Goal: Book appointment/travel/reservation

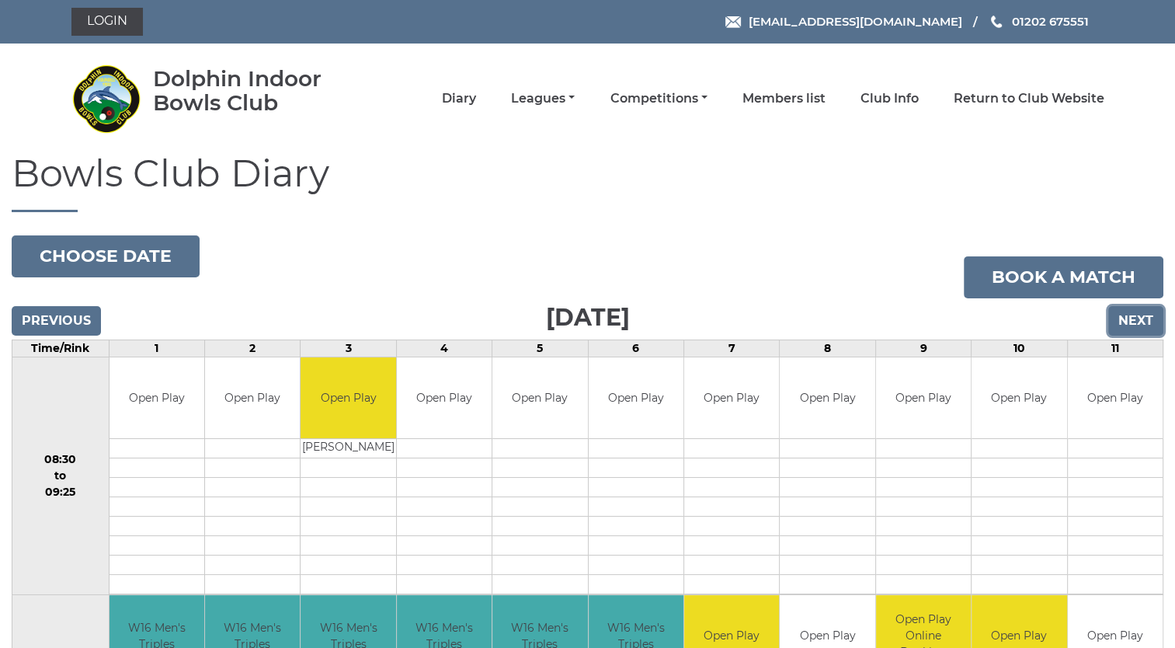
click at [1143, 318] on input "Next" at bounding box center [1135, 321] width 55 height 30
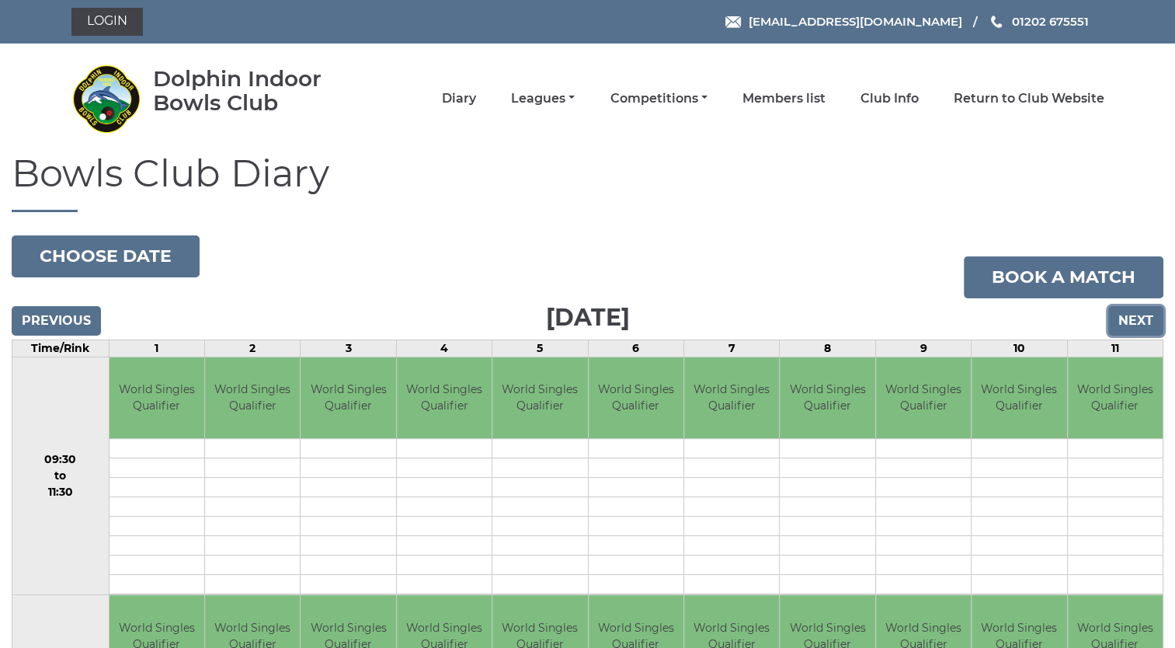
click at [1143, 318] on input "Next" at bounding box center [1135, 321] width 55 height 30
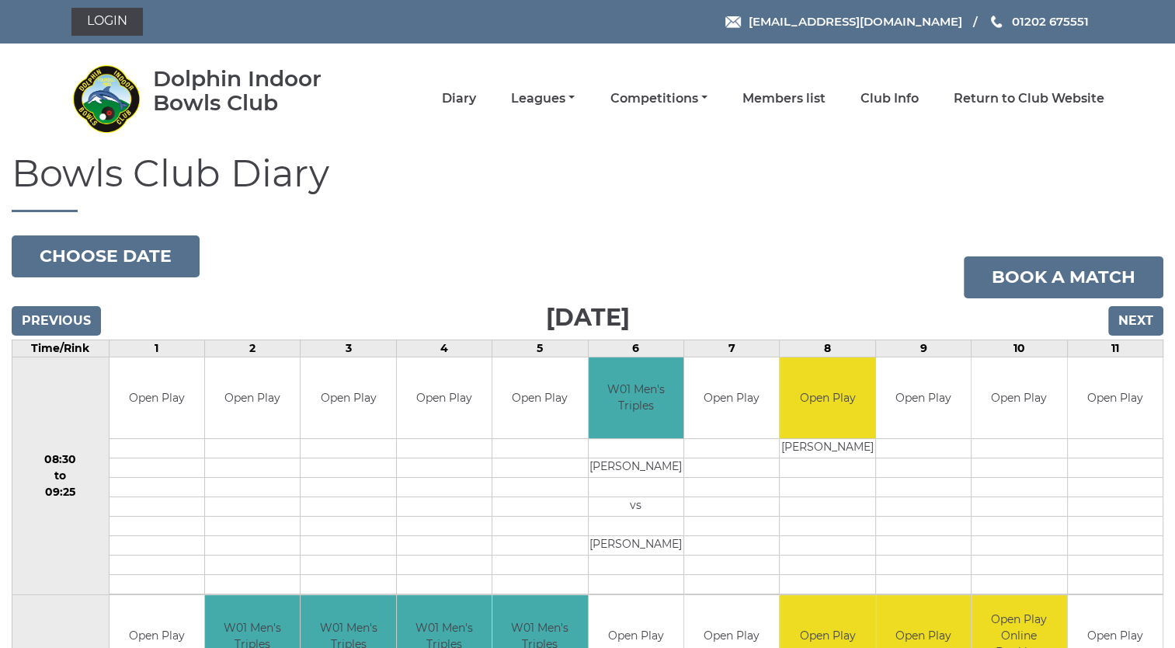
click at [1143, 318] on input "Next" at bounding box center [1135, 321] width 55 height 30
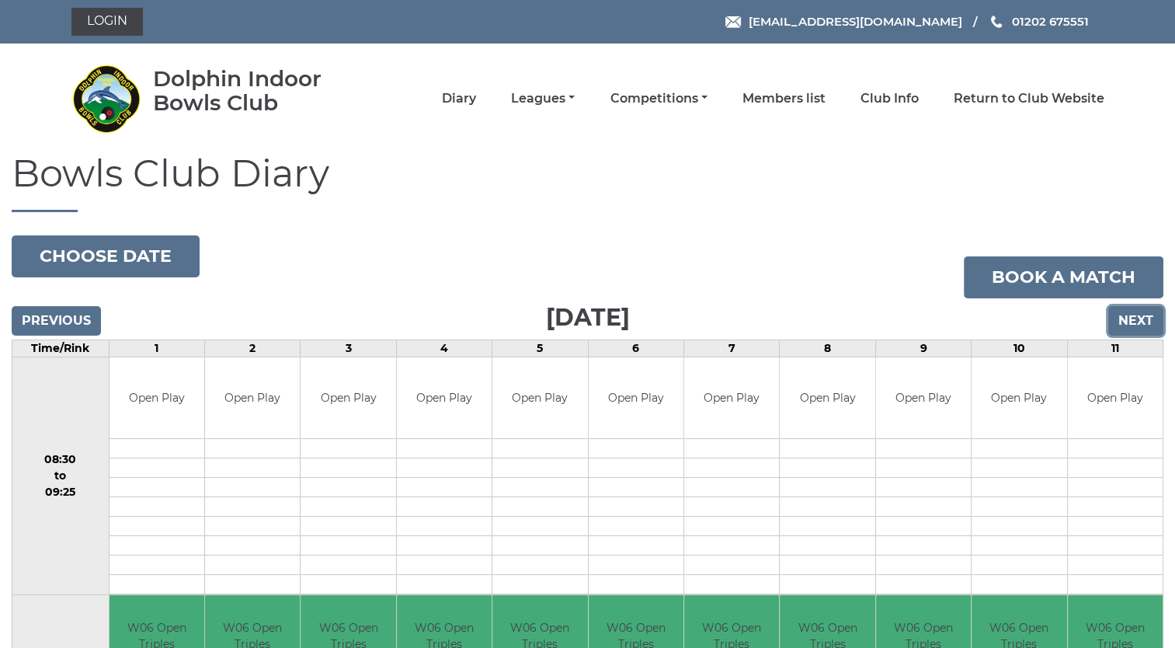
click at [1134, 321] on input "Next" at bounding box center [1135, 321] width 55 height 30
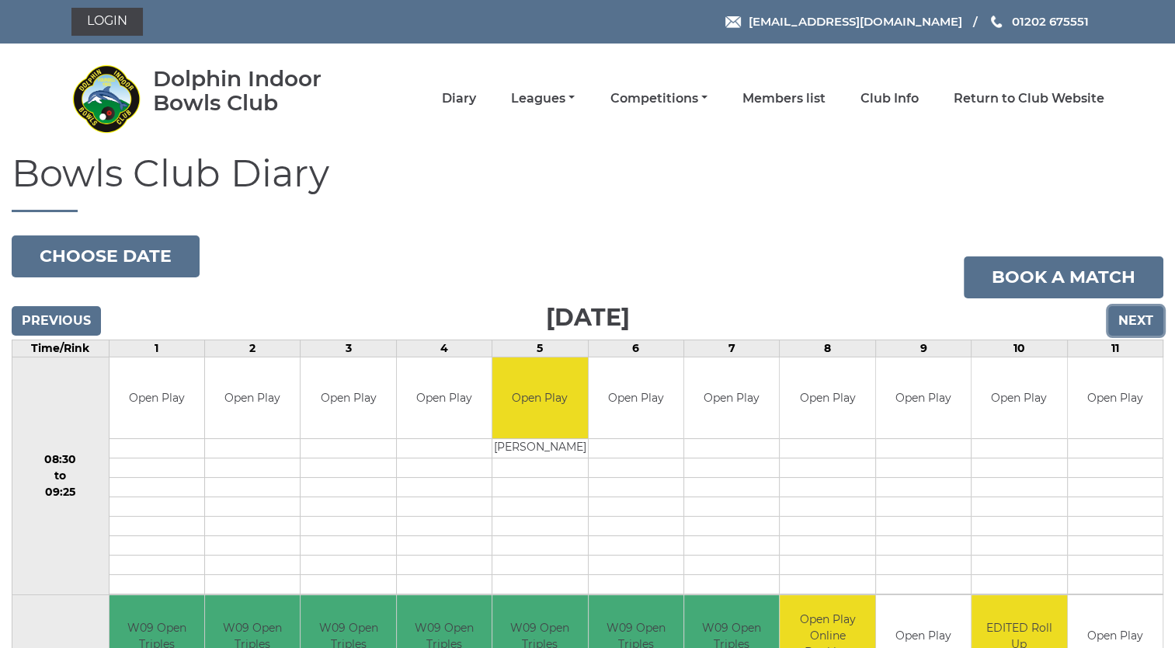
click at [1134, 321] on input "Next" at bounding box center [1135, 321] width 55 height 30
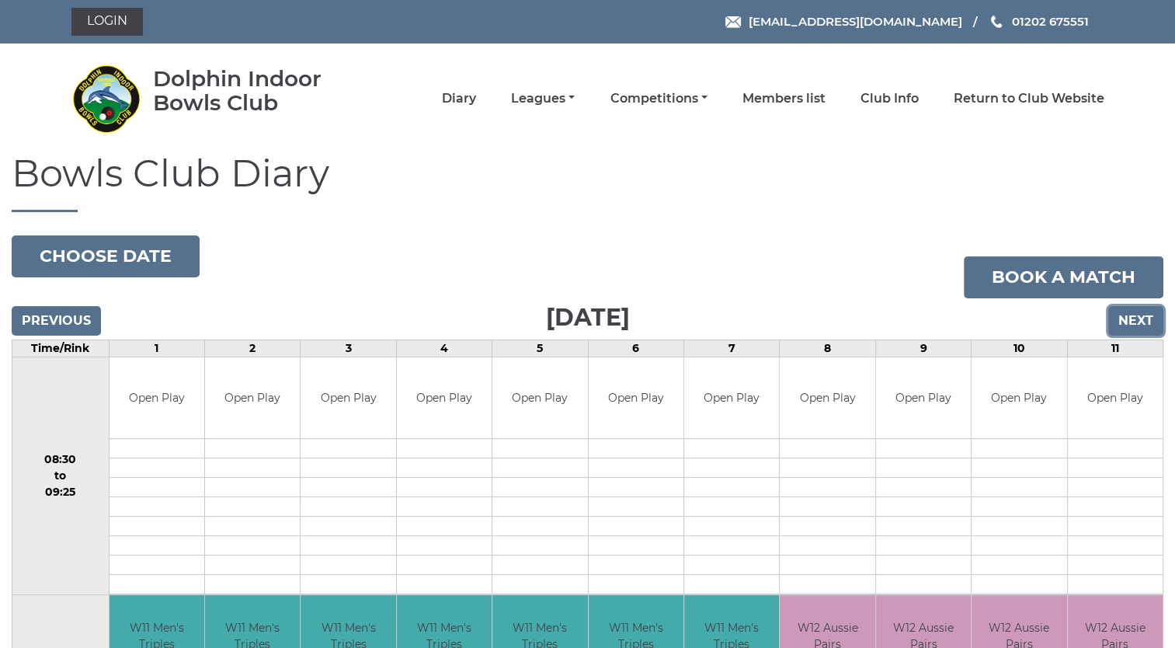
click at [1137, 325] on input "Next" at bounding box center [1135, 321] width 55 height 30
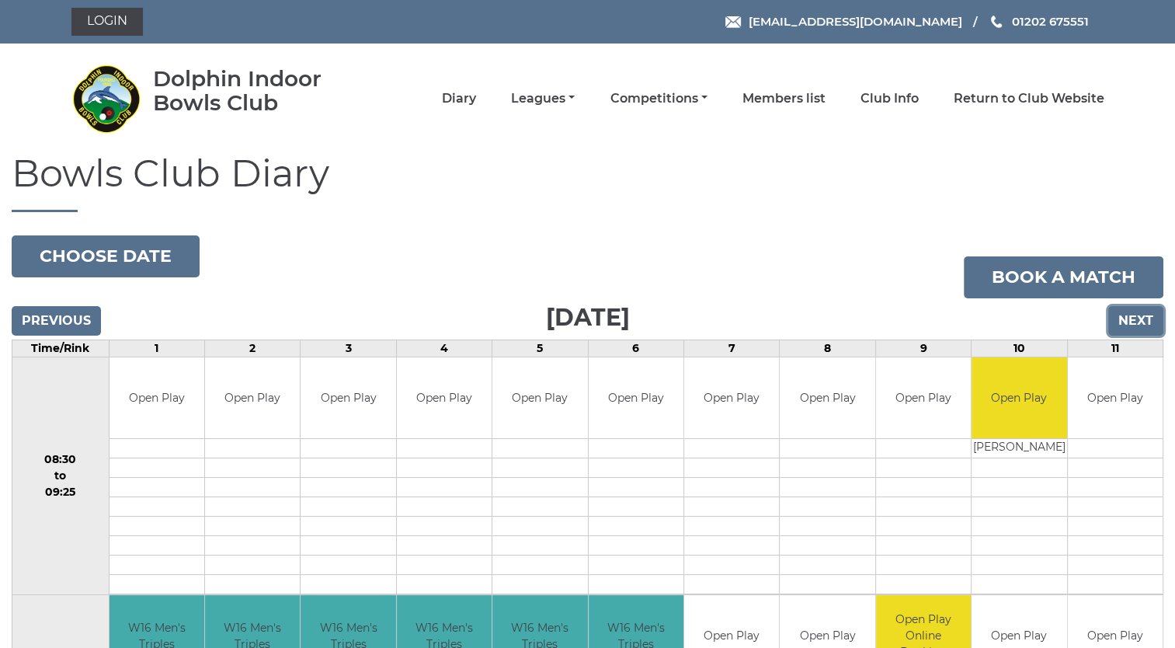
click at [1137, 325] on input "Next" at bounding box center [1135, 321] width 55 height 30
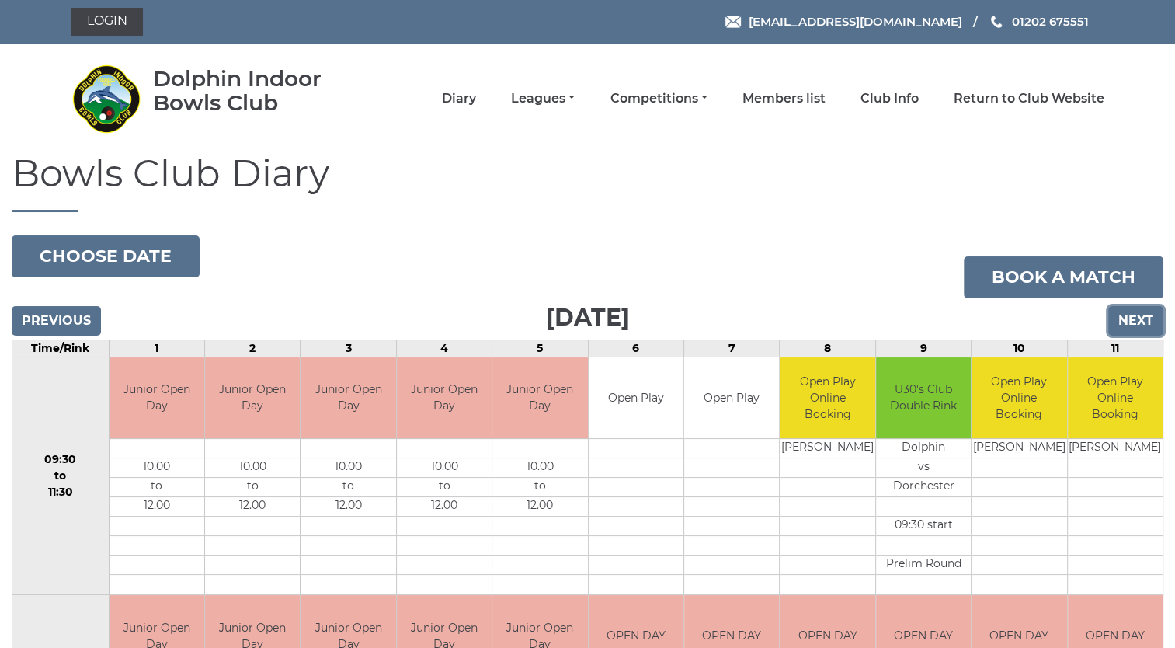
click at [1137, 325] on input "Next" at bounding box center [1135, 321] width 55 height 30
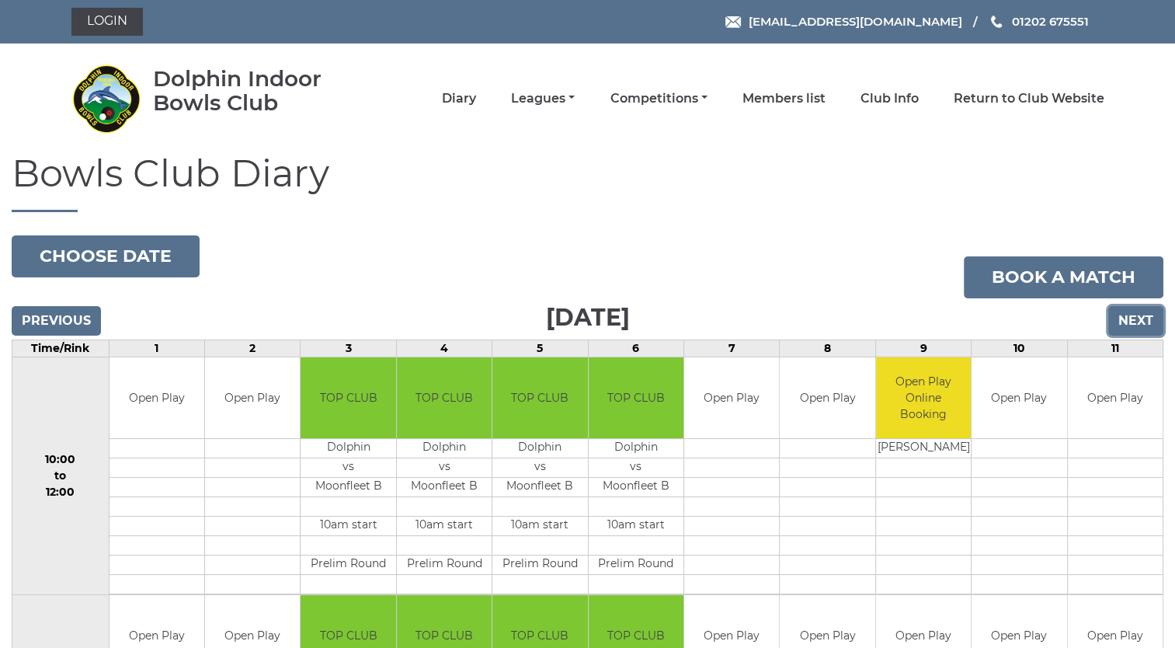
click at [1137, 325] on input "Next" at bounding box center [1135, 321] width 55 height 30
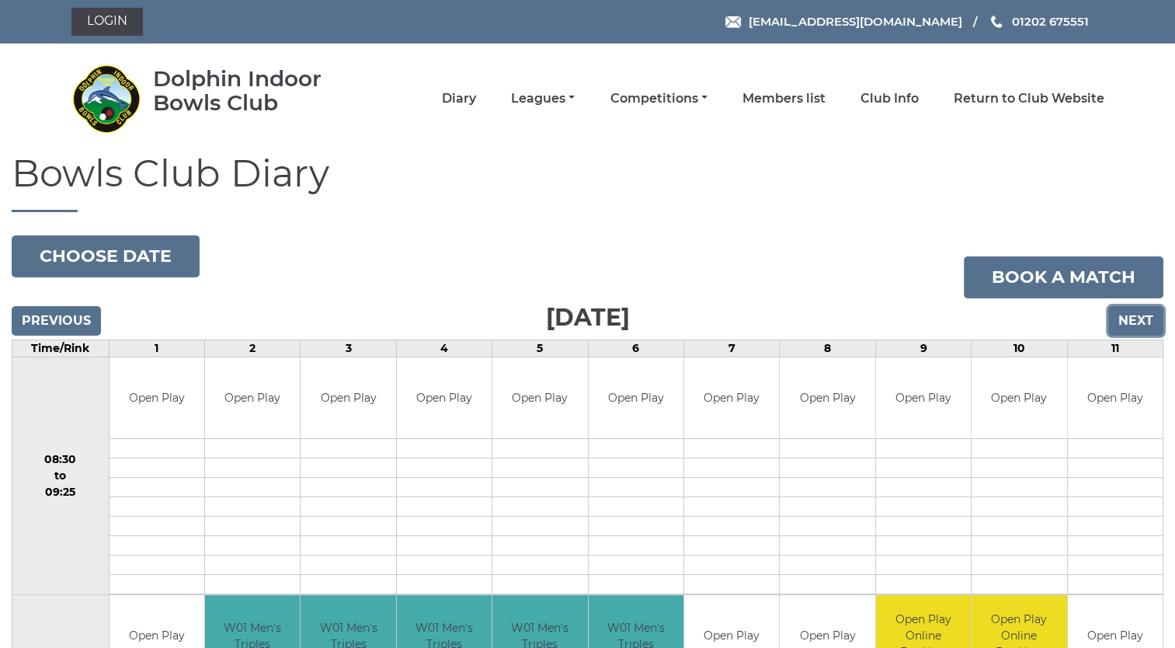
click at [1137, 325] on input "Next" at bounding box center [1135, 321] width 55 height 30
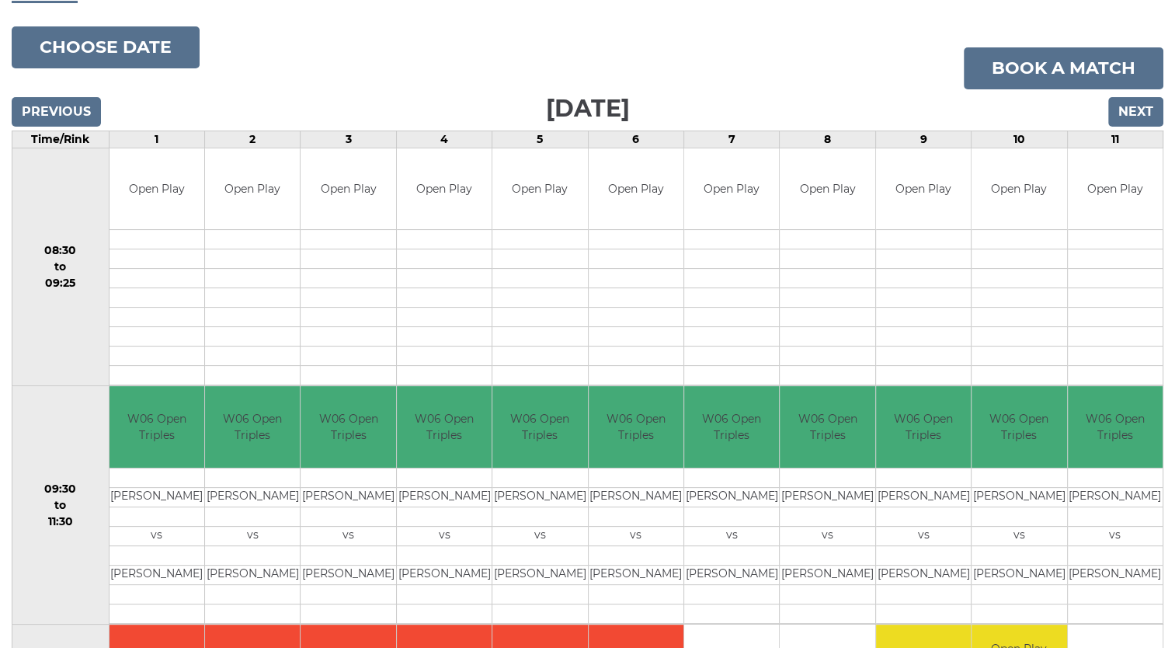
scroll to position [195, 0]
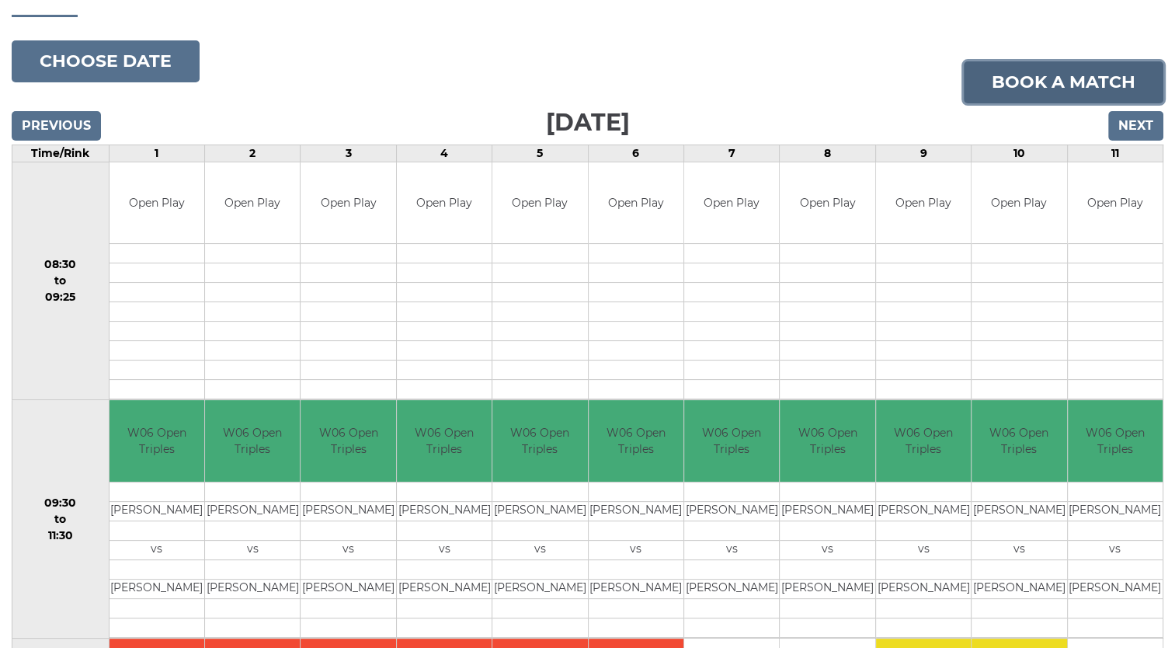
click at [1059, 84] on link "Book a match" at bounding box center [1063, 82] width 200 height 42
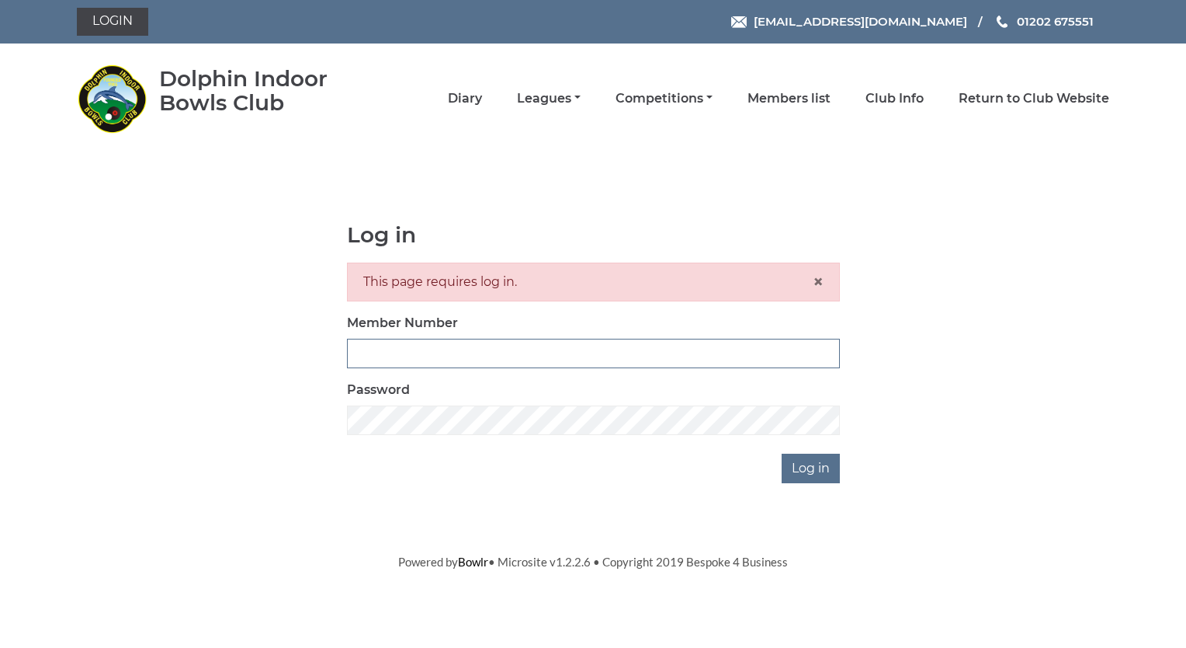
click at [412, 348] on input "Member Number" at bounding box center [593, 354] width 493 height 30
type input "4032"
click at [808, 477] on input "Log in" at bounding box center [811, 468] width 58 height 30
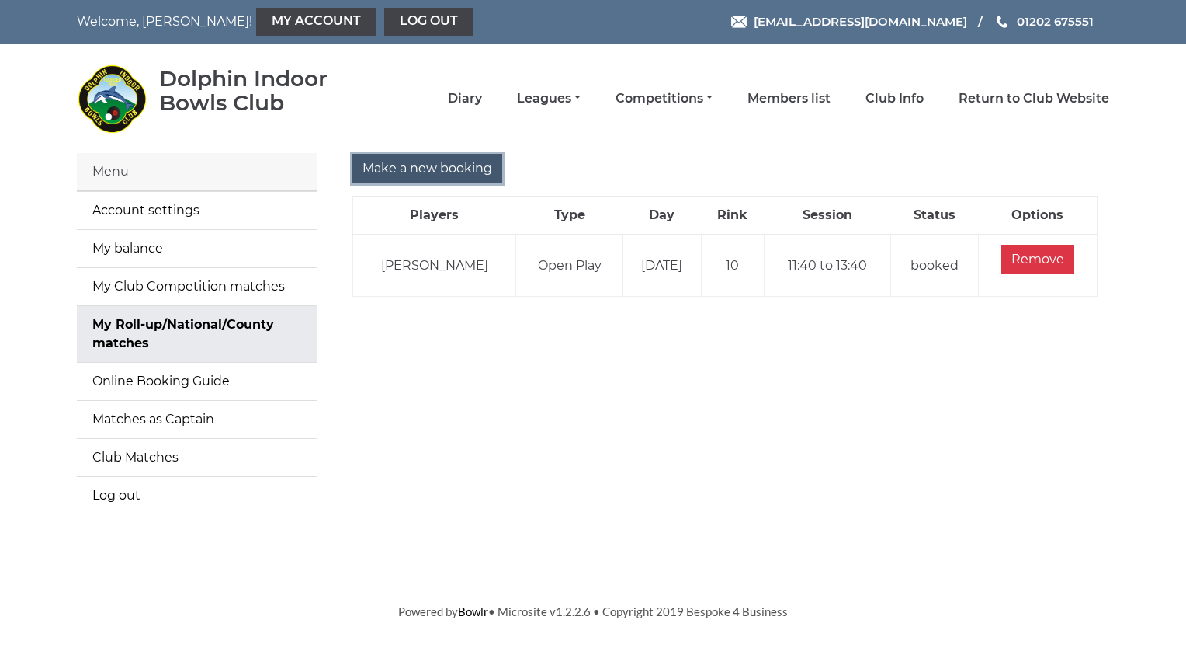
click at [447, 168] on input "Make a new booking" at bounding box center [427, 169] width 150 height 30
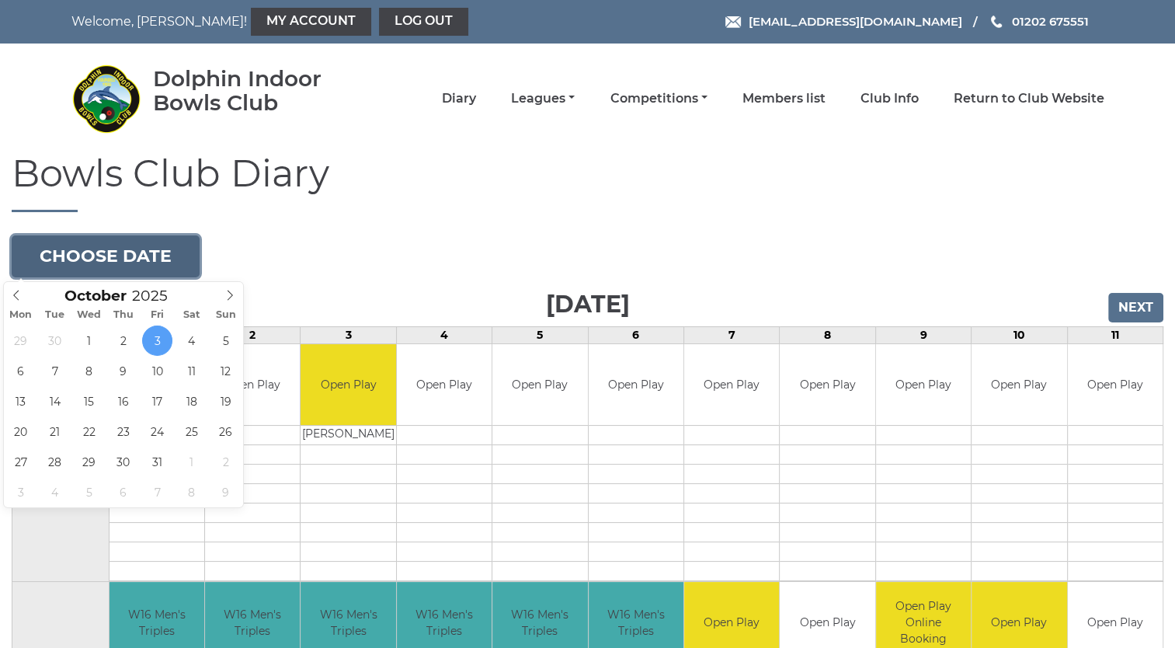
click at [115, 255] on button "Choose date" at bounding box center [106, 256] width 188 height 42
type input "[DATE]"
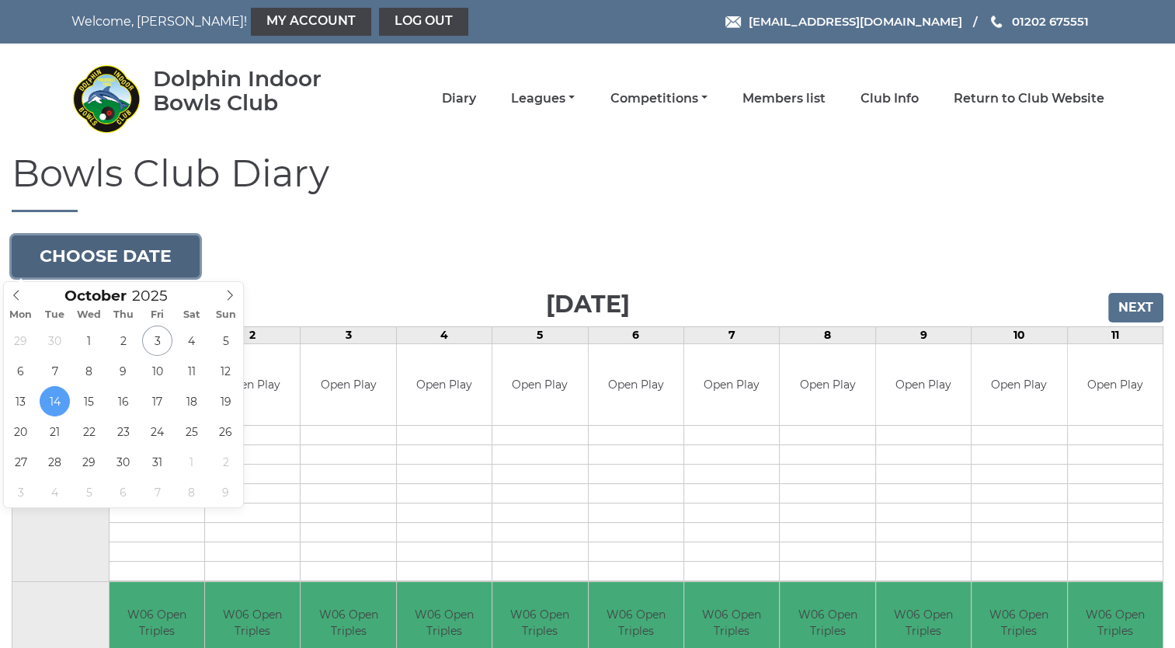
click at [150, 253] on button "Choose date" at bounding box center [106, 256] width 188 height 42
type input "2025-10-07"
click at [145, 255] on button "Choose date" at bounding box center [106, 256] width 188 height 42
type input "[DATE]"
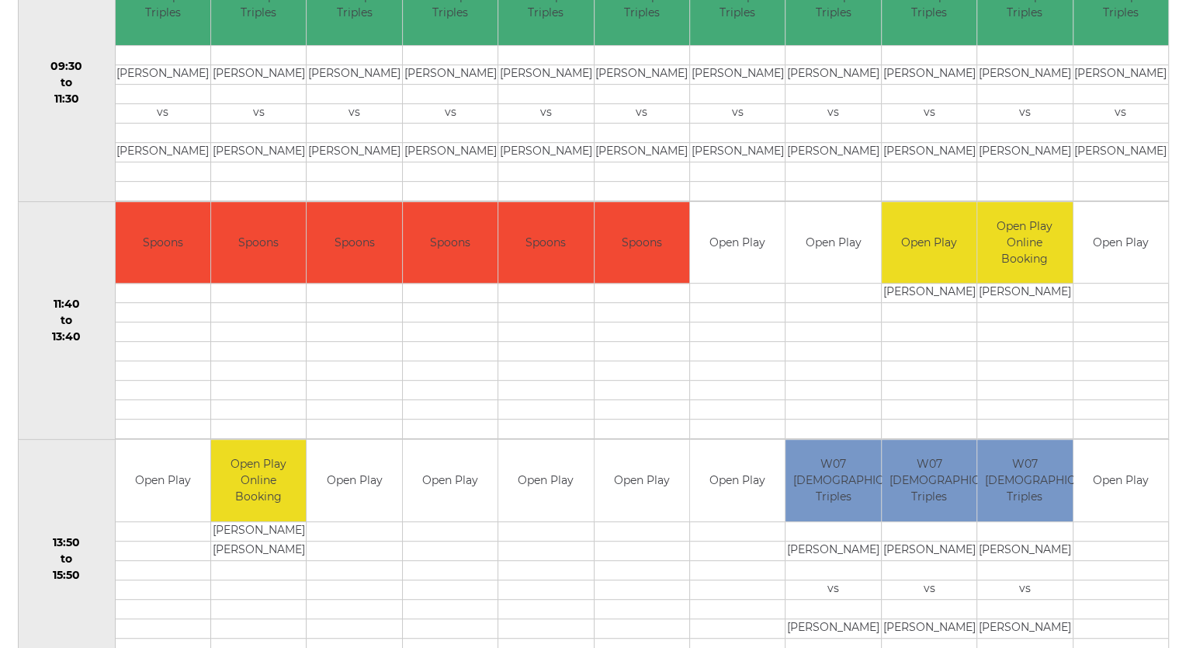
scroll to position [621, 0]
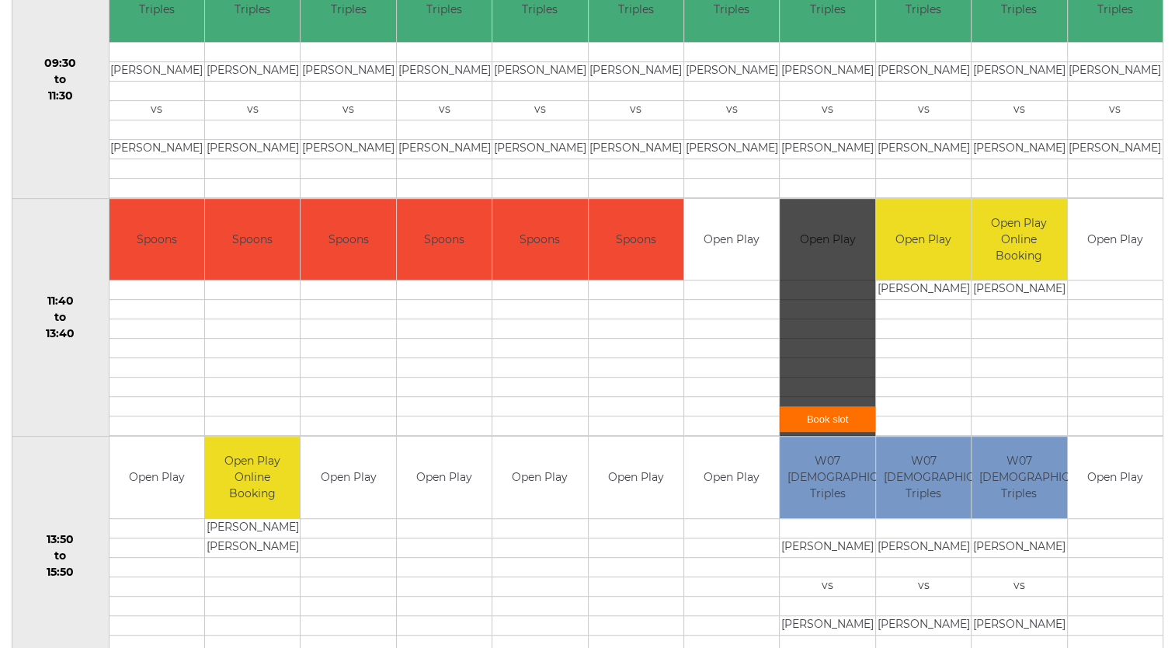
click at [825, 273] on div "Book slot" at bounding box center [826, 318] width 95 height 238
click at [832, 418] on link "Book slot" at bounding box center [826, 419] width 95 height 26
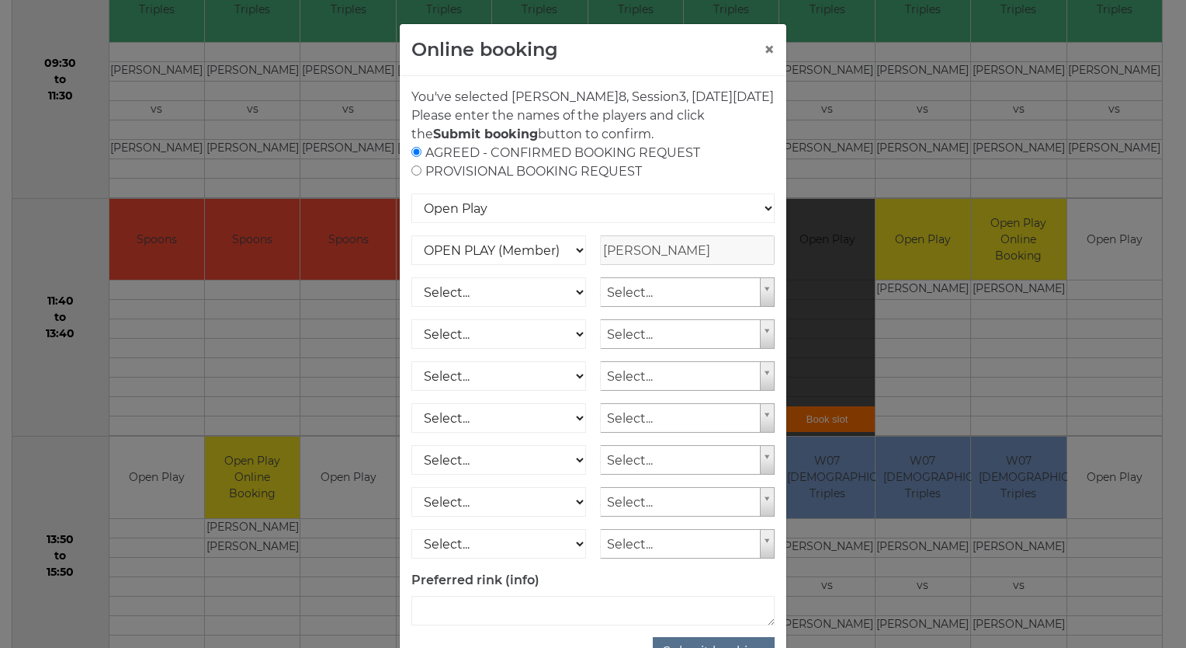
scroll to position [71, 0]
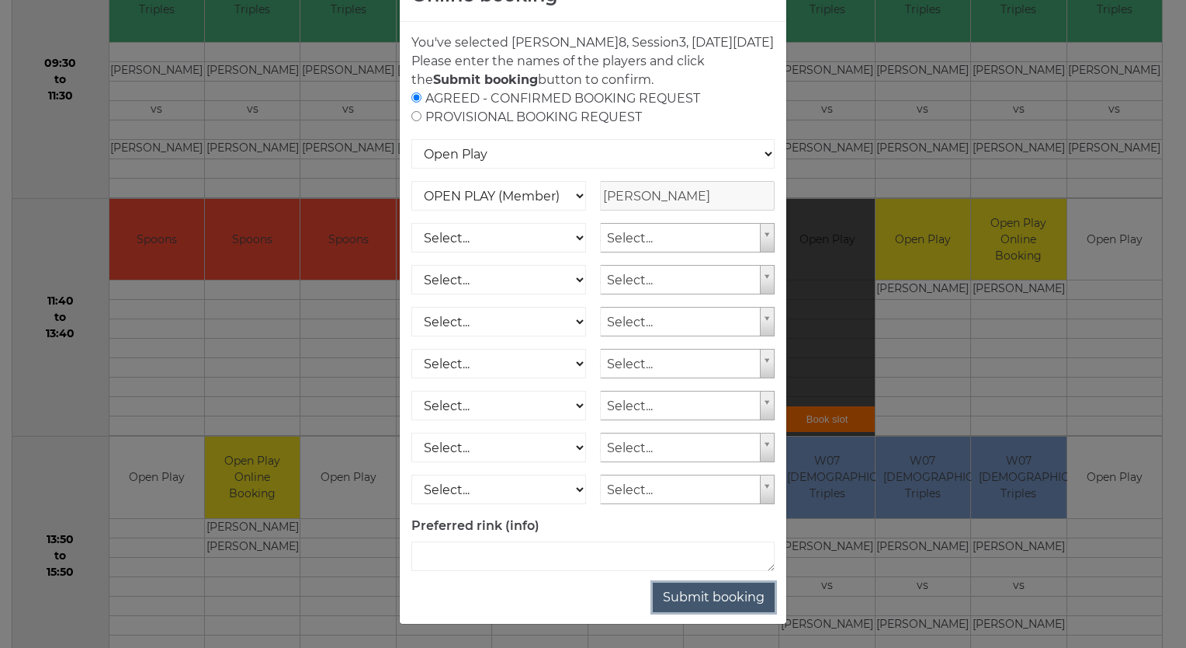
click at [735, 601] on button "Submit booking" at bounding box center [714, 597] width 122 height 30
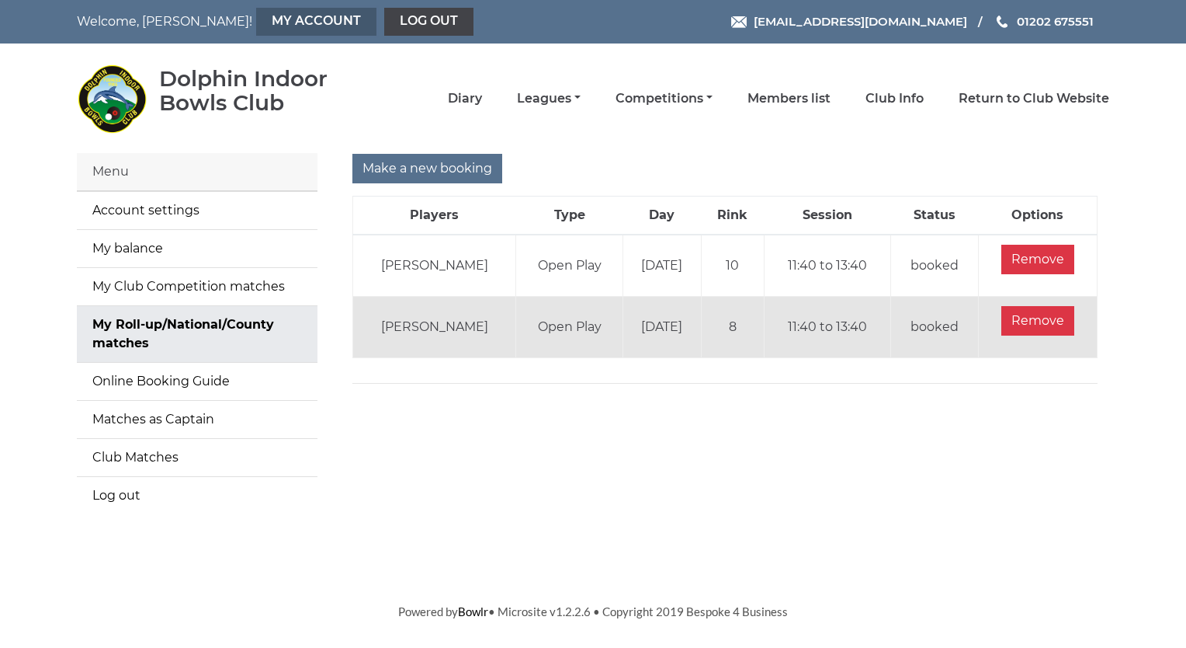
click at [271, 19] on link "My Account" at bounding box center [316, 22] width 120 height 28
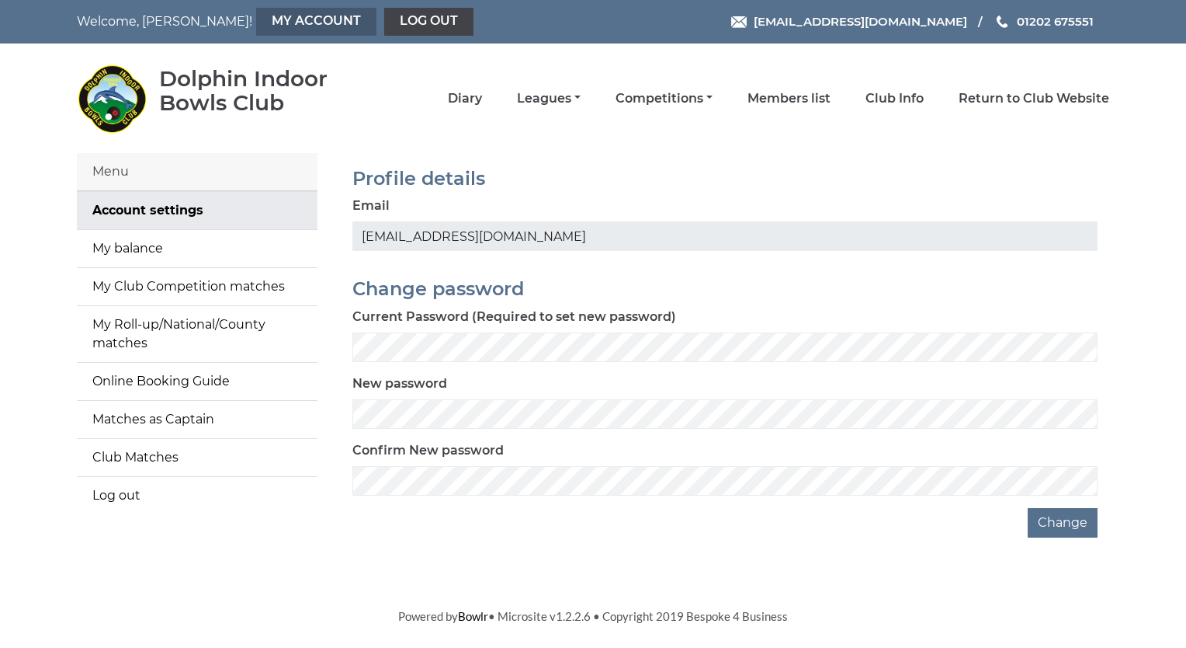
click at [256, 19] on link "My Account" at bounding box center [316, 22] width 120 height 28
click at [141, 248] on link "My balance" at bounding box center [197, 248] width 241 height 37
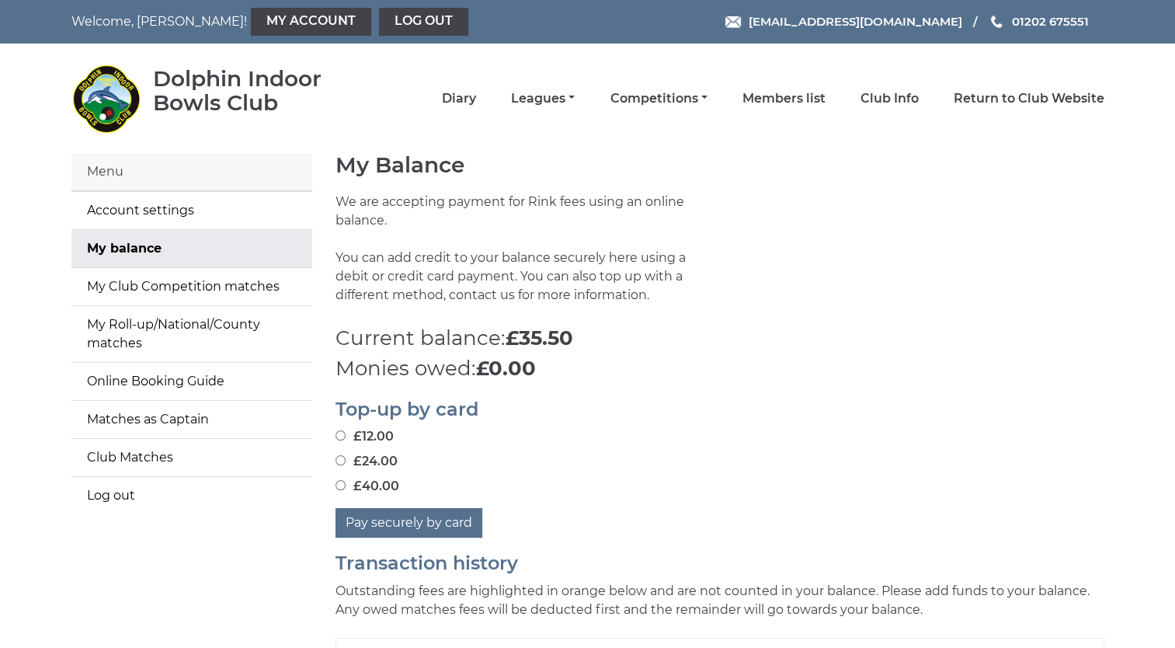
drag, startPoint x: 0, startPoint y: 0, endPoint x: 578, endPoint y: 366, distance: 684.1
click at [578, 366] on p "Monies owed: £0.00" at bounding box center [719, 368] width 769 height 30
click at [379, 25] on link "Log out" at bounding box center [423, 22] width 89 height 28
